Goal: Find specific page/section: Find specific page/section

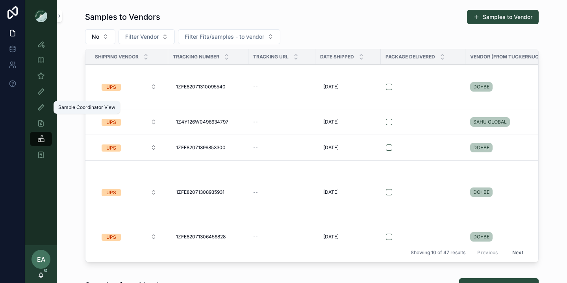
click at [41, 108] on icon "scrollable content" at bounding box center [41, 107] width 8 height 8
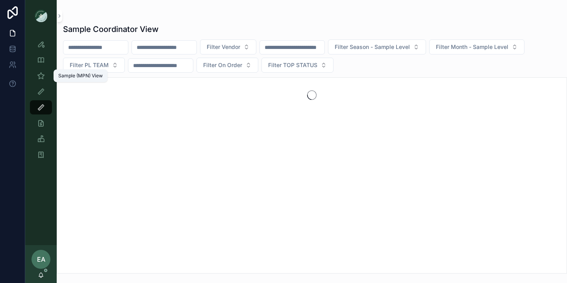
click at [42, 82] on link "Sample (MPN) View" at bounding box center [41, 76] width 22 height 14
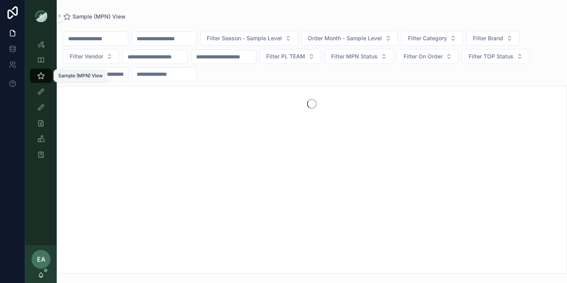
click at [39, 66] on link "Style View - Vendor Specific" at bounding box center [41, 60] width 22 height 14
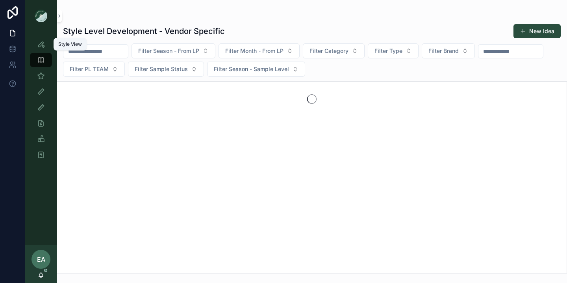
click at [39, 46] on icon "scrollable content" at bounding box center [41, 44] width 8 height 8
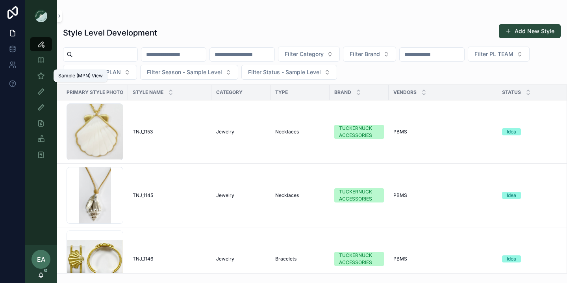
click at [41, 81] on div "Sample (MPN) View" at bounding box center [41, 75] width 13 height 13
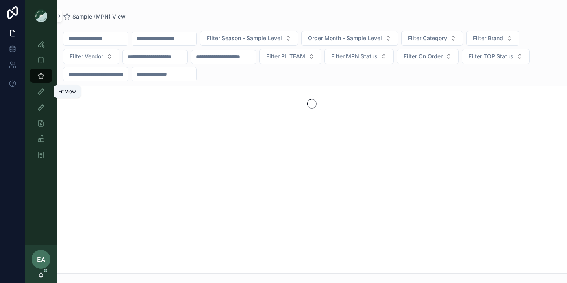
click at [42, 96] on div "Fit View" at bounding box center [41, 91] width 13 height 13
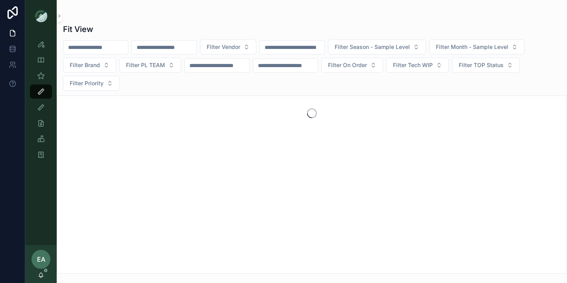
click at [485, 50] on span "Filter Month - Sample Level" at bounding box center [472, 47] width 73 height 8
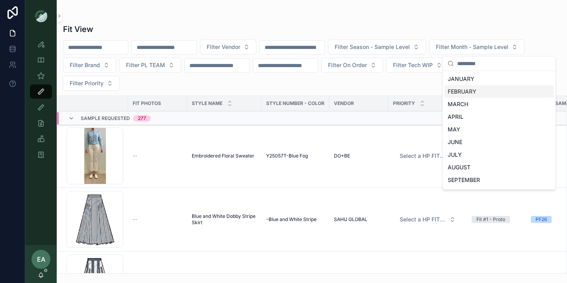
click at [459, 32] on div "Fit View" at bounding box center [312, 29] width 498 height 11
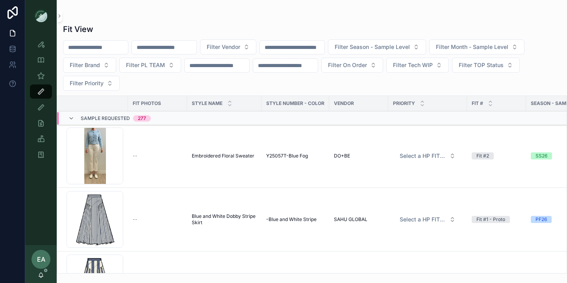
click at [509, 49] on span "Filter Month - Sample Level" at bounding box center [472, 47] width 73 height 8
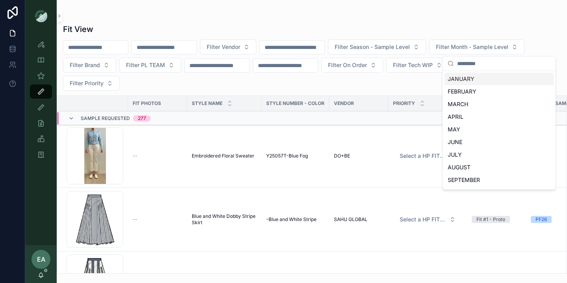
click at [374, 30] on div "Fit View" at bounding box center [312, 29] width 498 height 11
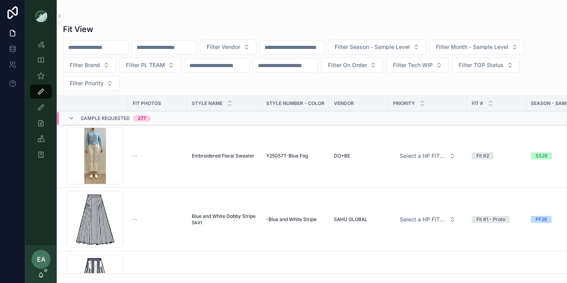
click at [437, 81] on div "Filter Vendor Filter Season - Sample Level Filter Month - Sample Level Filter B…" at bounding box center [312, 64] width 511 height 51
click at [365, 58] on button "Filter On Order" at bounding box center [353, 65] width 62 height 15
click at [353, 124] on div "Yes" at bounding box center [367, 122] width 110 height 13
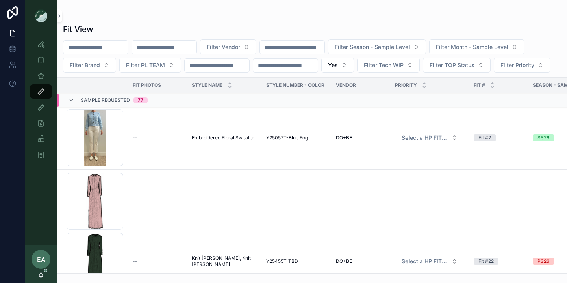
click at [168, 93] on th "Fit Photos" at bounding box center [157, 85] width 59 height 15
click at [354, 59] on button "Yes" at bounding box center [338, 65] width 33 height 15
click at [343, 95] on div "----" at bounding box center [353, 97] width 110 height 13
